Goal: Task Accomplishment & Management: Use online tool/utility

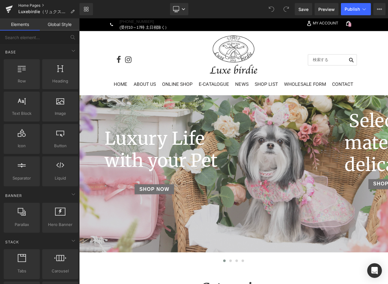
click at [21, 6] on link "Home Pages" at bounding box center [48, 5] width 61 height 5
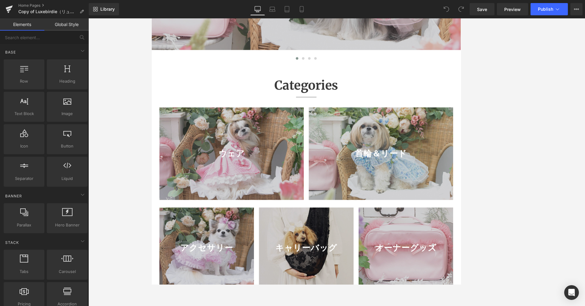
scroll to position [245, 0]
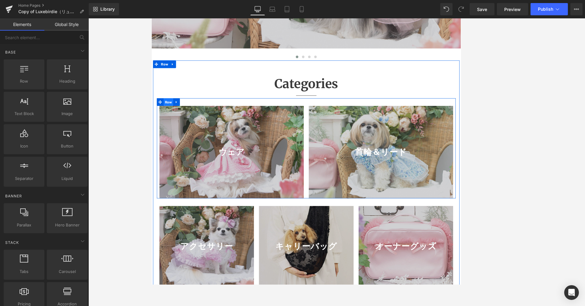
click at [169, 123] on span "Row" at bounding box center [171, 118] width 12 height 9
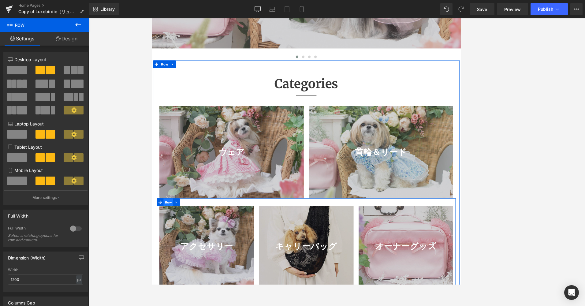
click at [171, 243] on span "Row" at bounding box center [171, 238] width 12 height 9
click at [166, 124] on span "Row" at bounding box center [171, 118] width 12 height 9
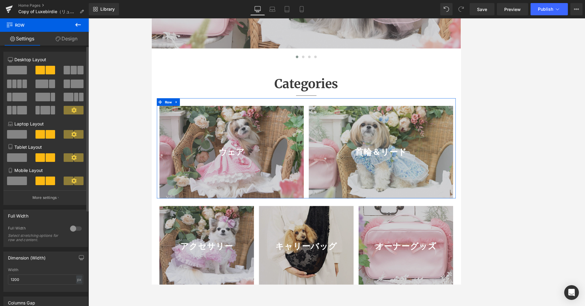
click at [71, 74] on span at bounding box center [74, 70] width 6 height 9
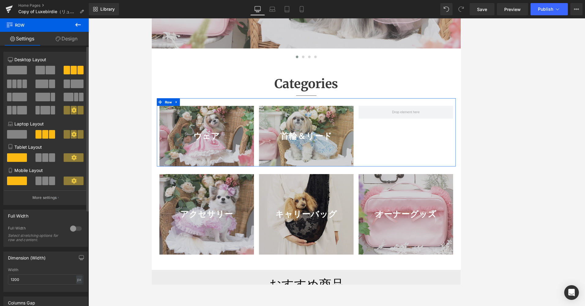
click at [42, 157] on span at bounding box center [45, 157] width 6 height 9
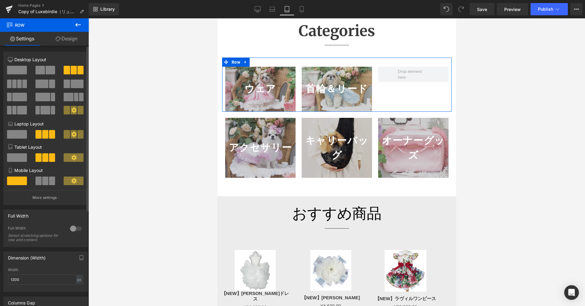
click at [43, 182] on span at bounding box center [45, 180] width 6 height 9
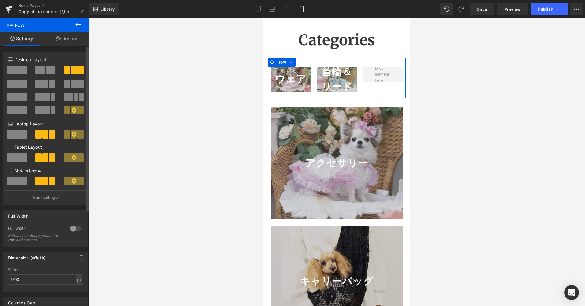
scroll to position [163, 0]
click at [19, 177] on span at bounding box center [17, 180] width 20 height 9
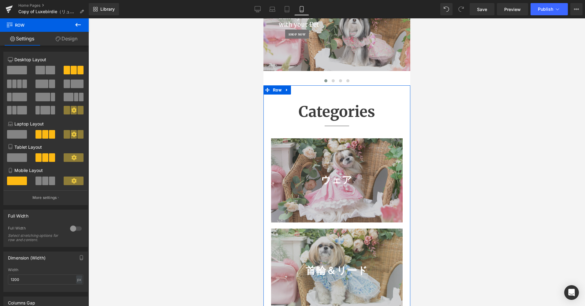
scroll to position [0, 0]
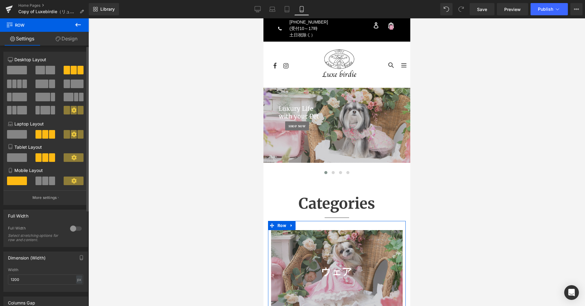
click at [38, 131] on span at bounding box center [38, 134] width 6 height 9
click at [258, 11] on icon at bounding box center [258, 8] width 6 height 5
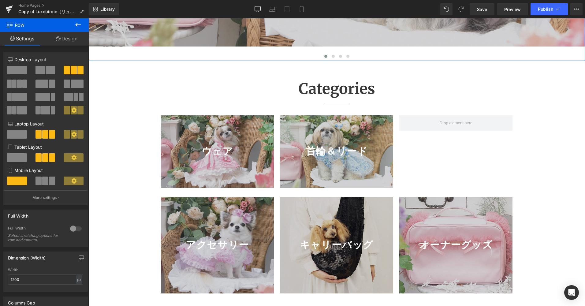
scroll to position [330, 0]
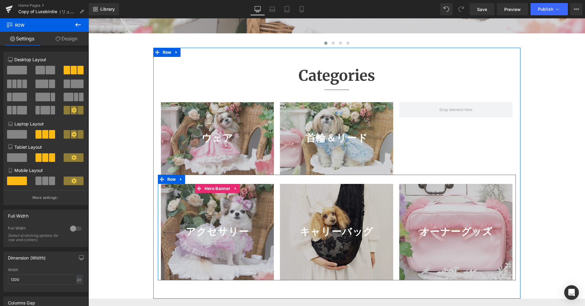
click at [212, 208] on div at bounding box center [217, 232] width 113 height 96
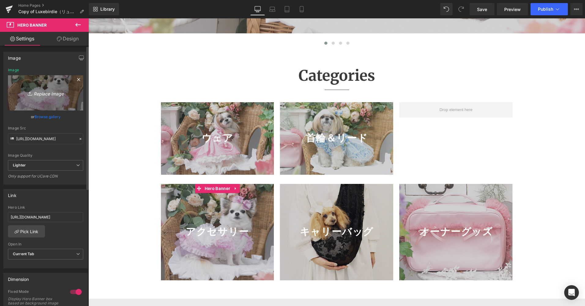
click at [52, 104] on link "Replace Image" at bounding box center [45, 92] width 75 height 35
